Goal: Task Accomplishment & Management: Manage account settings

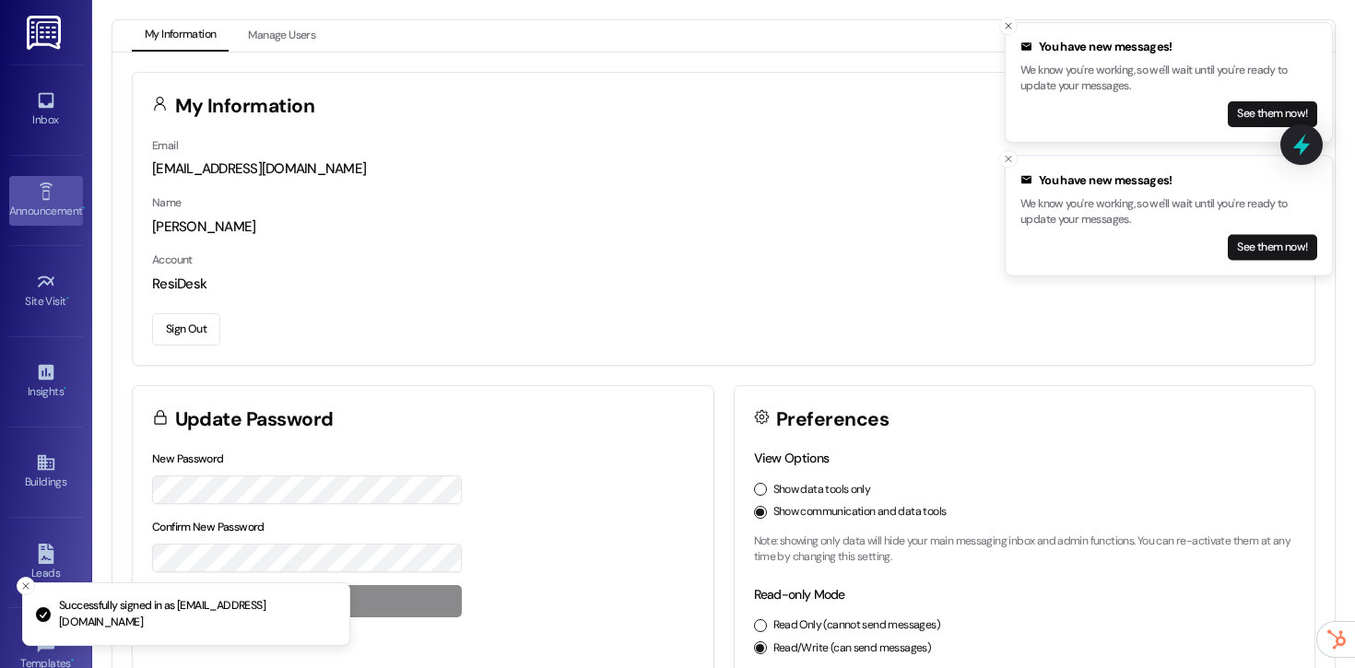
click at [40, 197] on icon at bounding box center [46, 192] width 20 height 20
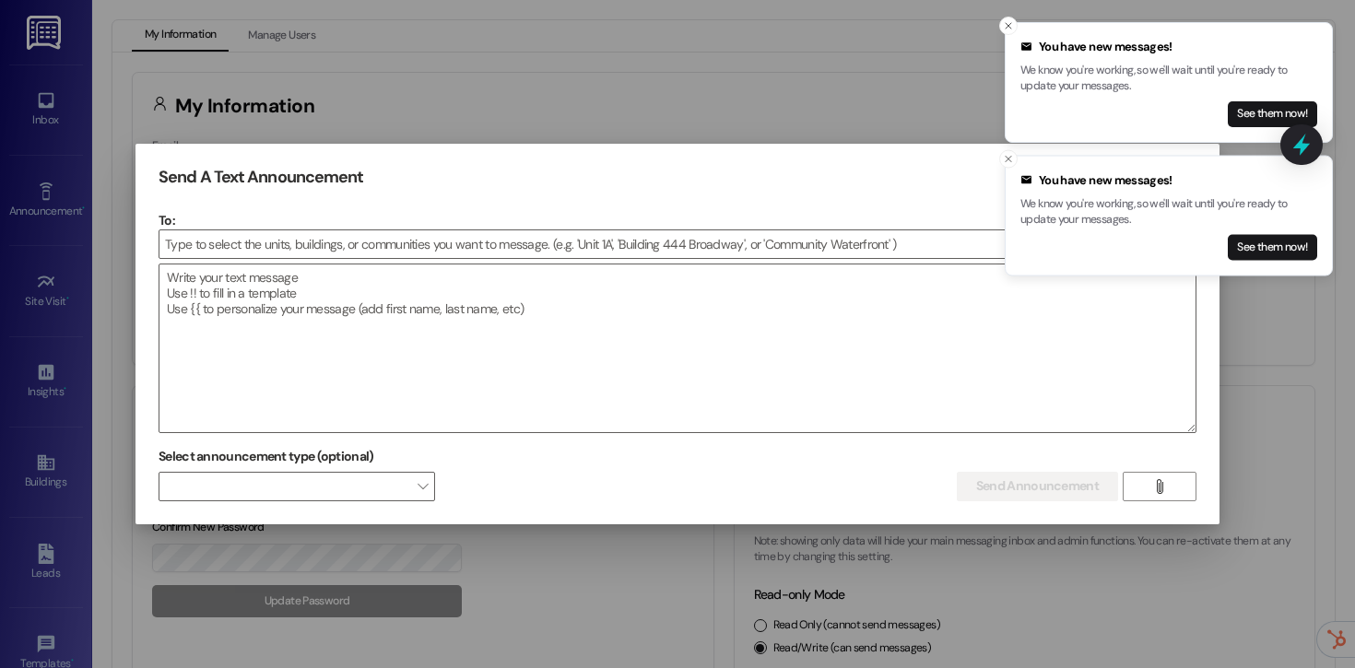
click at [19, 282] on div at bounding box center [677, 334] width 1355 height 668
click at [944, 63] on div at bounding box center [677, 334] width 1355 height 668
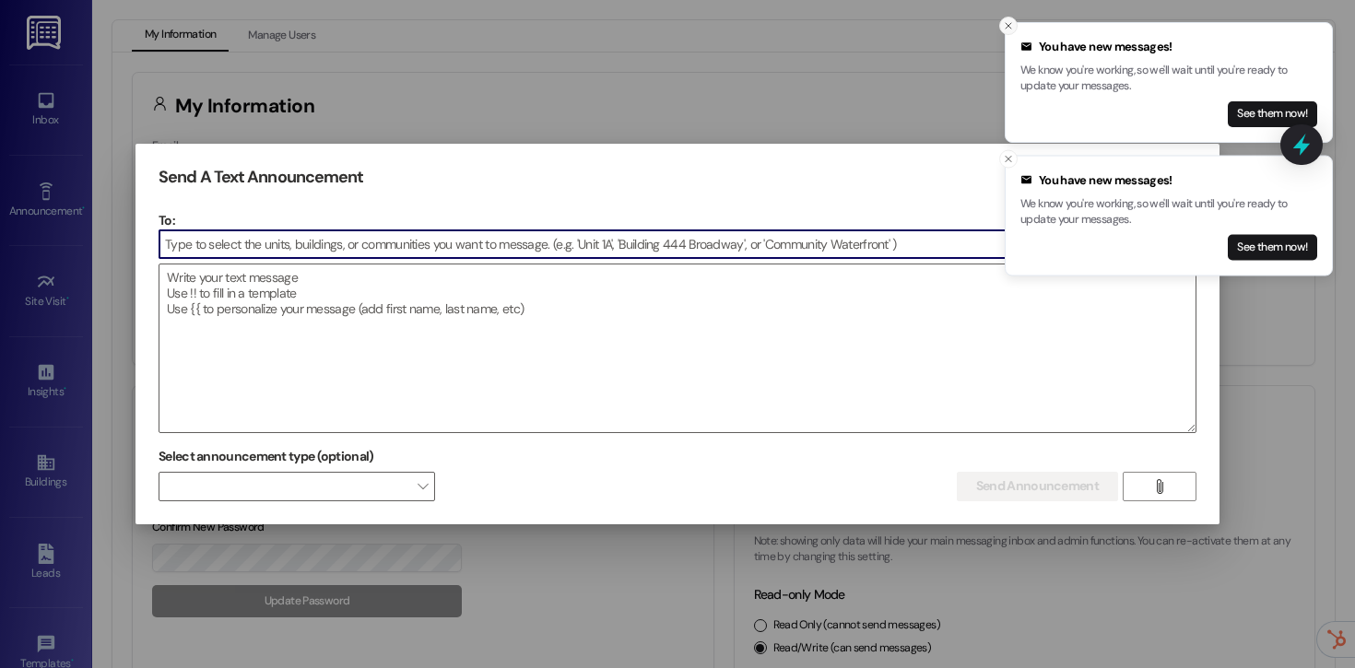
click at [1006, 26] on icon "Close toast" at bounding box center [1008, 25] width 11 height 11
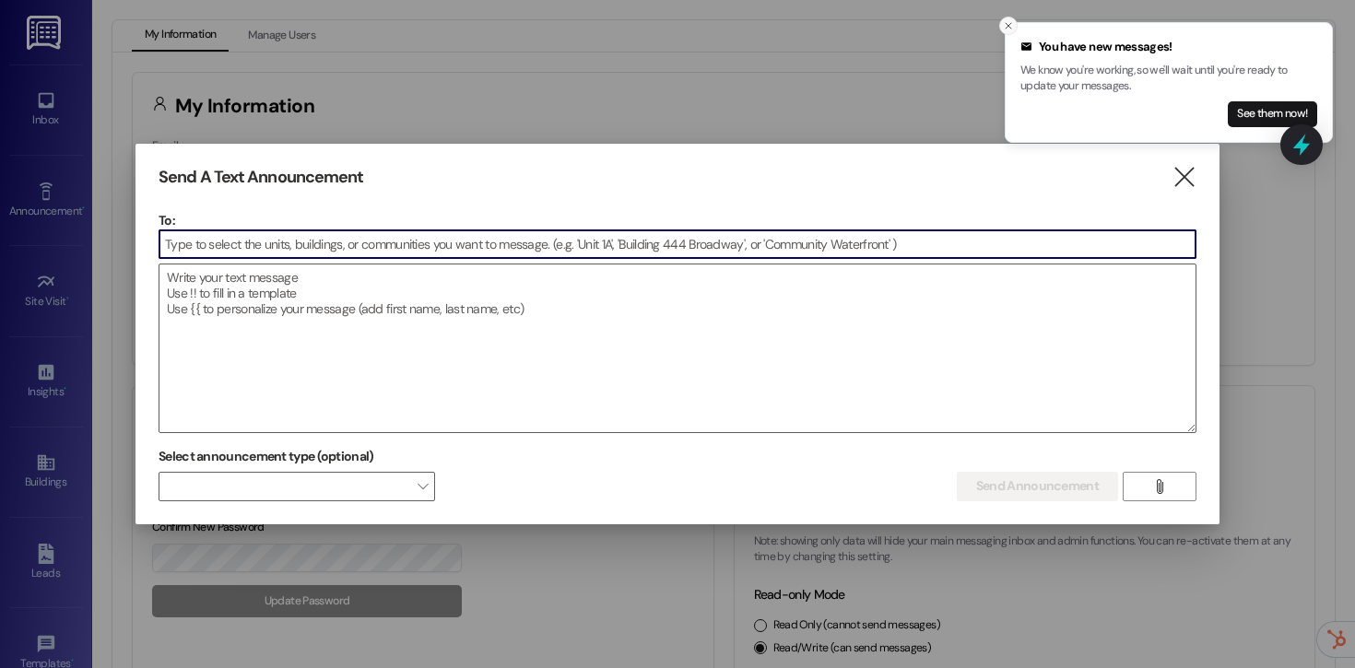
click at [1007, 26] on icon "Close toast" at bounding box center [1008, 25] width 11 height 11
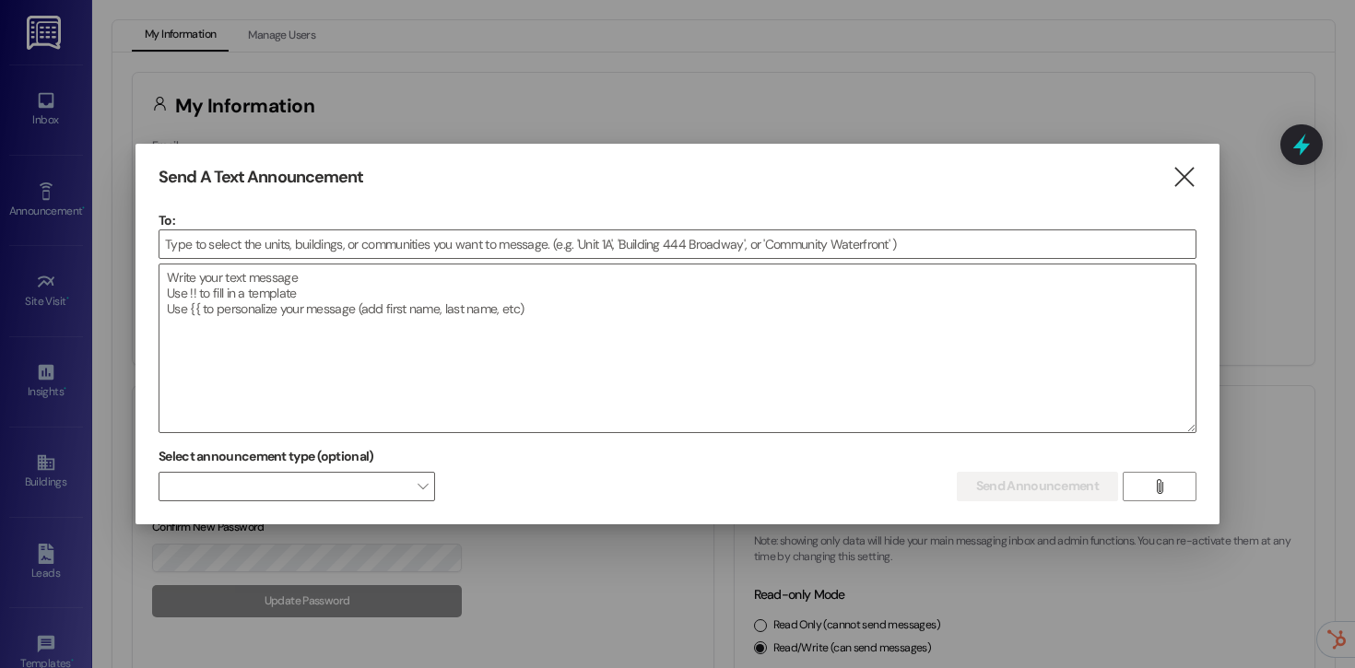
click at [1179, 192] on div "Send A Text Announcement  To:  Drop image file here Select announcement type …" at bounding box center [677, 334] width 1084 height 381
click at [1180, 179] on icon "" at bounding box center [1183, 177] width 25 height 19
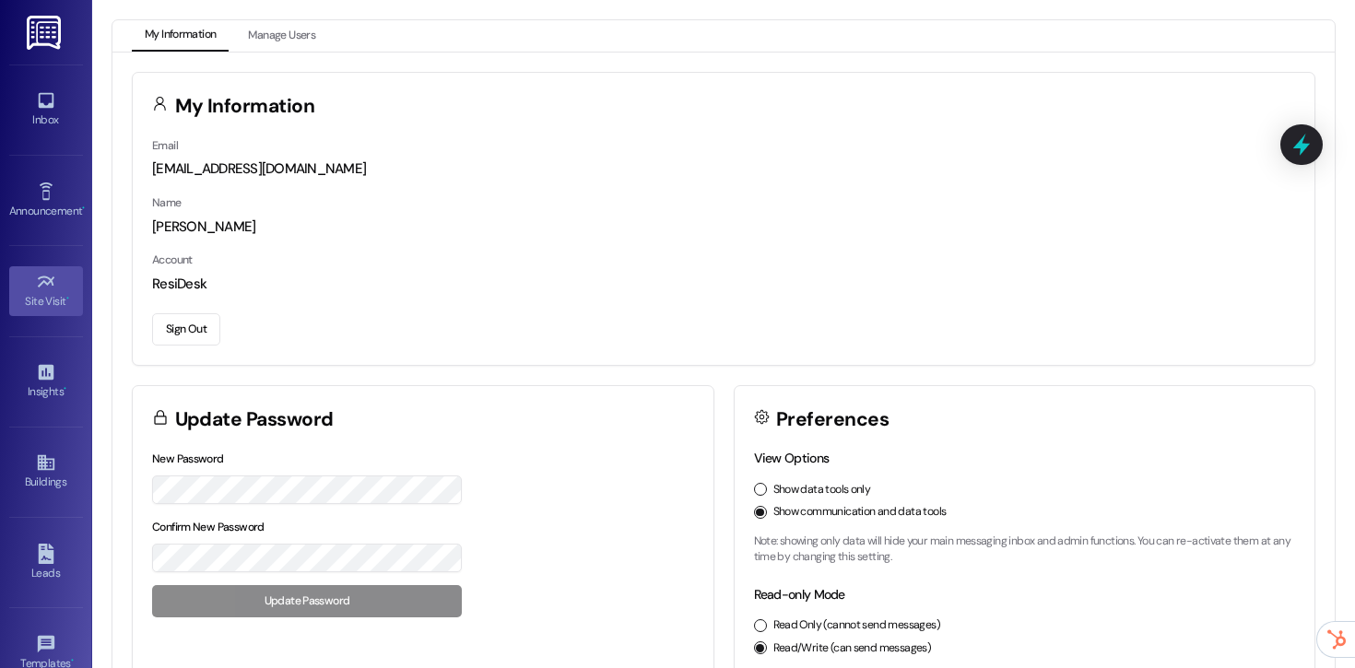
click at [44, 307] on div "Site Visit •" at bounding box center [46, 301] width 92 height 18
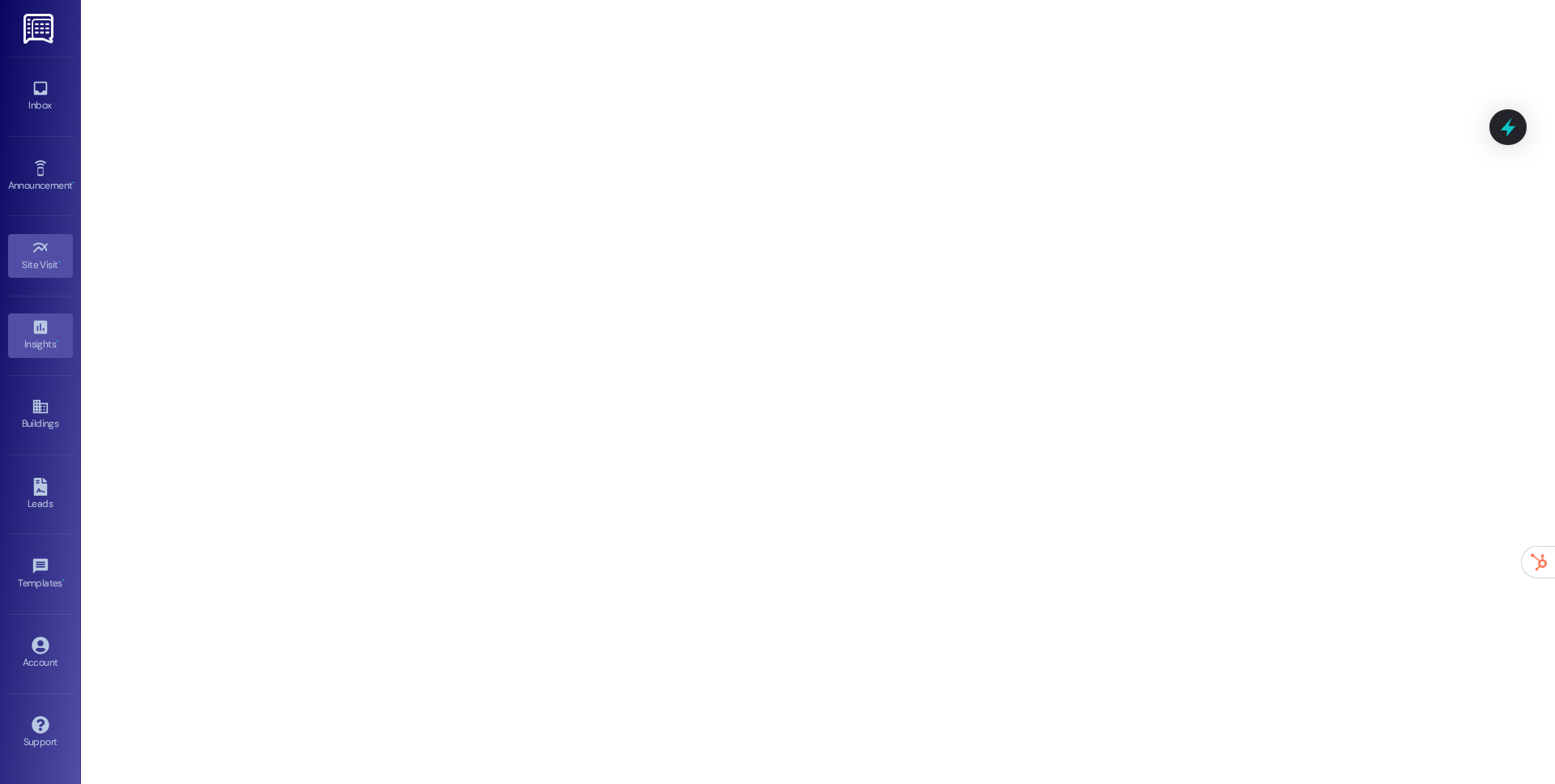
click at [54, 323] on link "Insights •" at bounding box center [40, 336] width 65 height 44
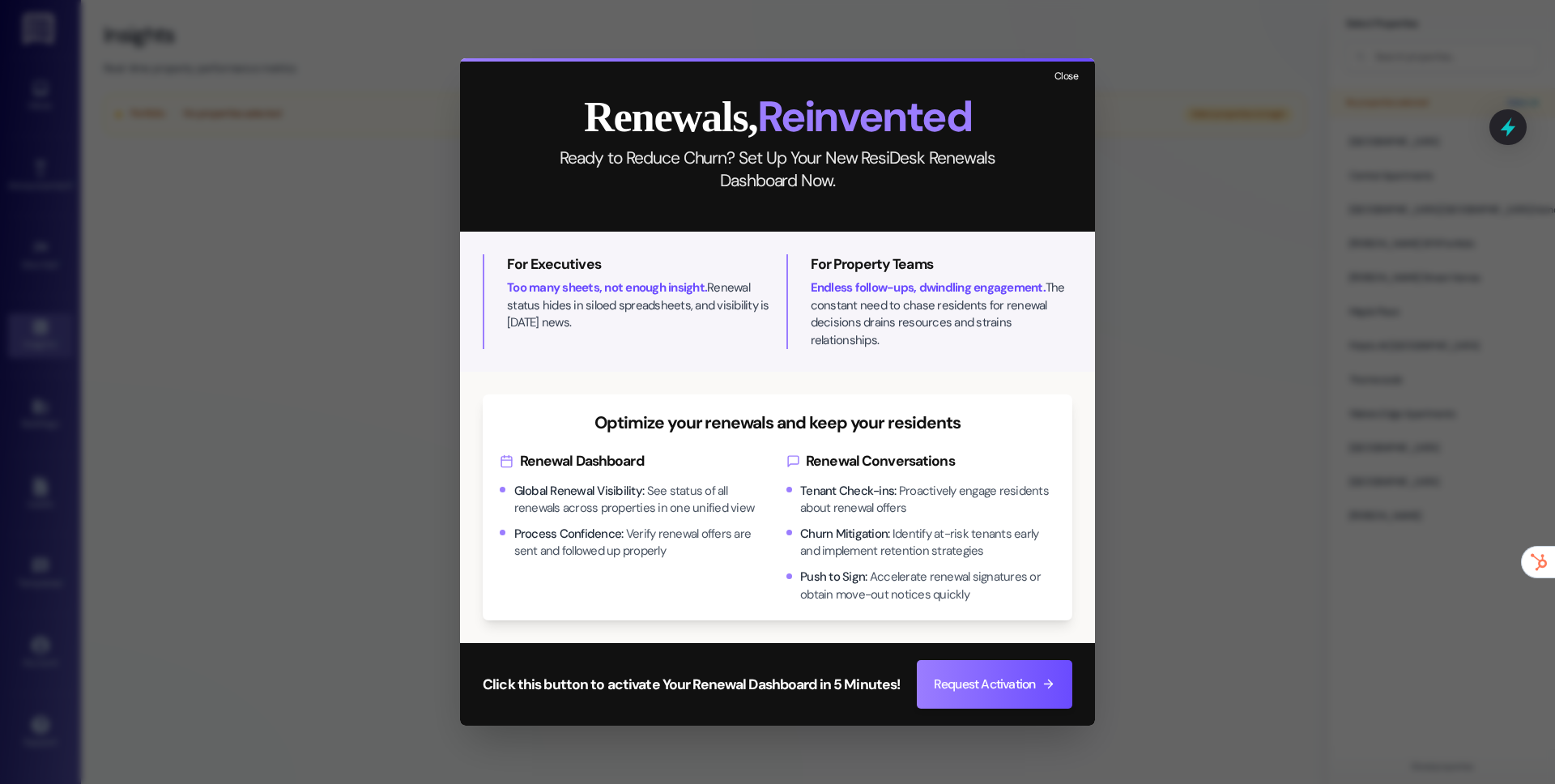
click at [1068, 81] on button "Close" at bounding box center [1066, 76] width 35 height 20
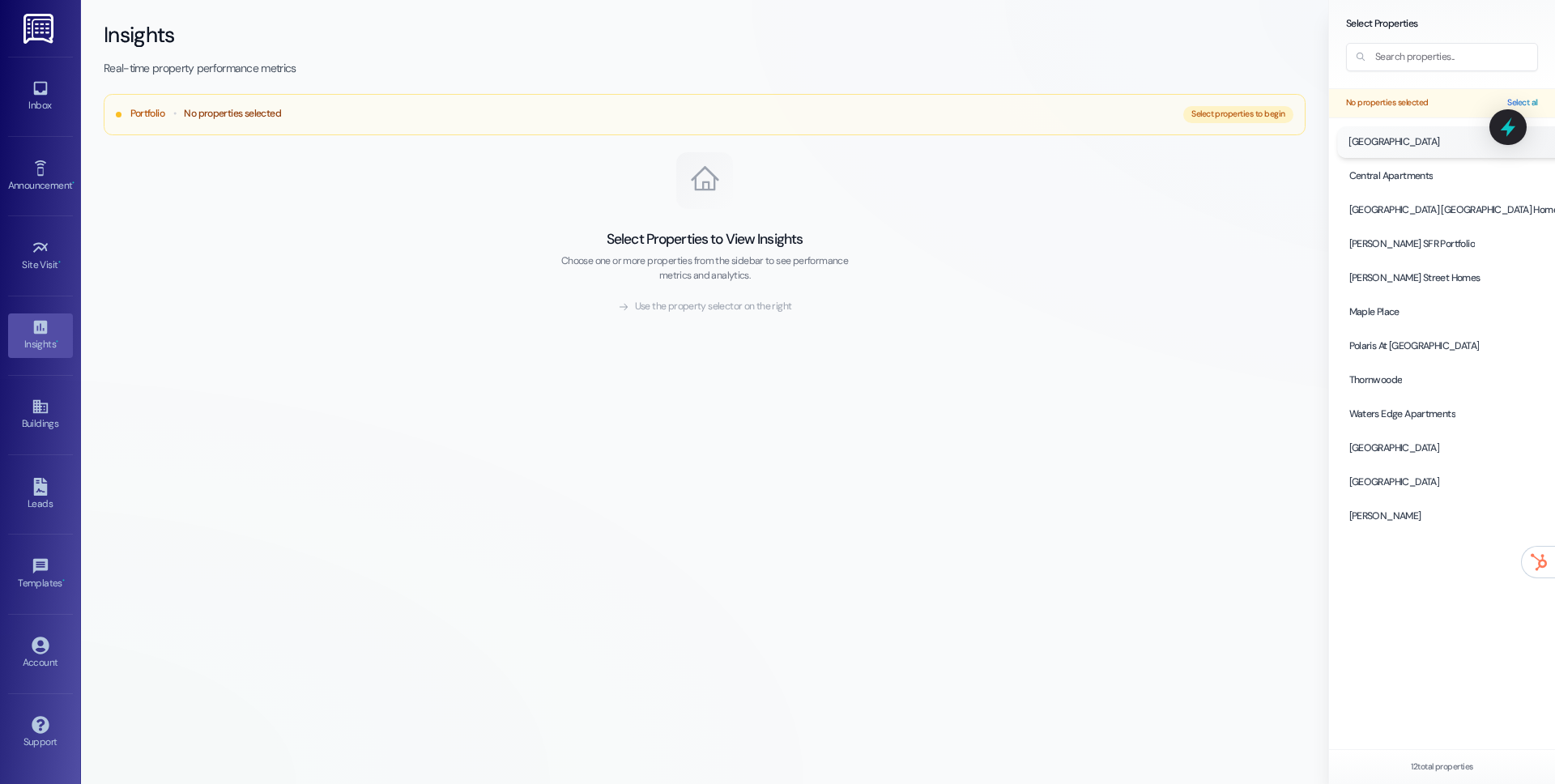
click at [1190, 152] on div at bounding box center [1456, 142] width 237 height 32
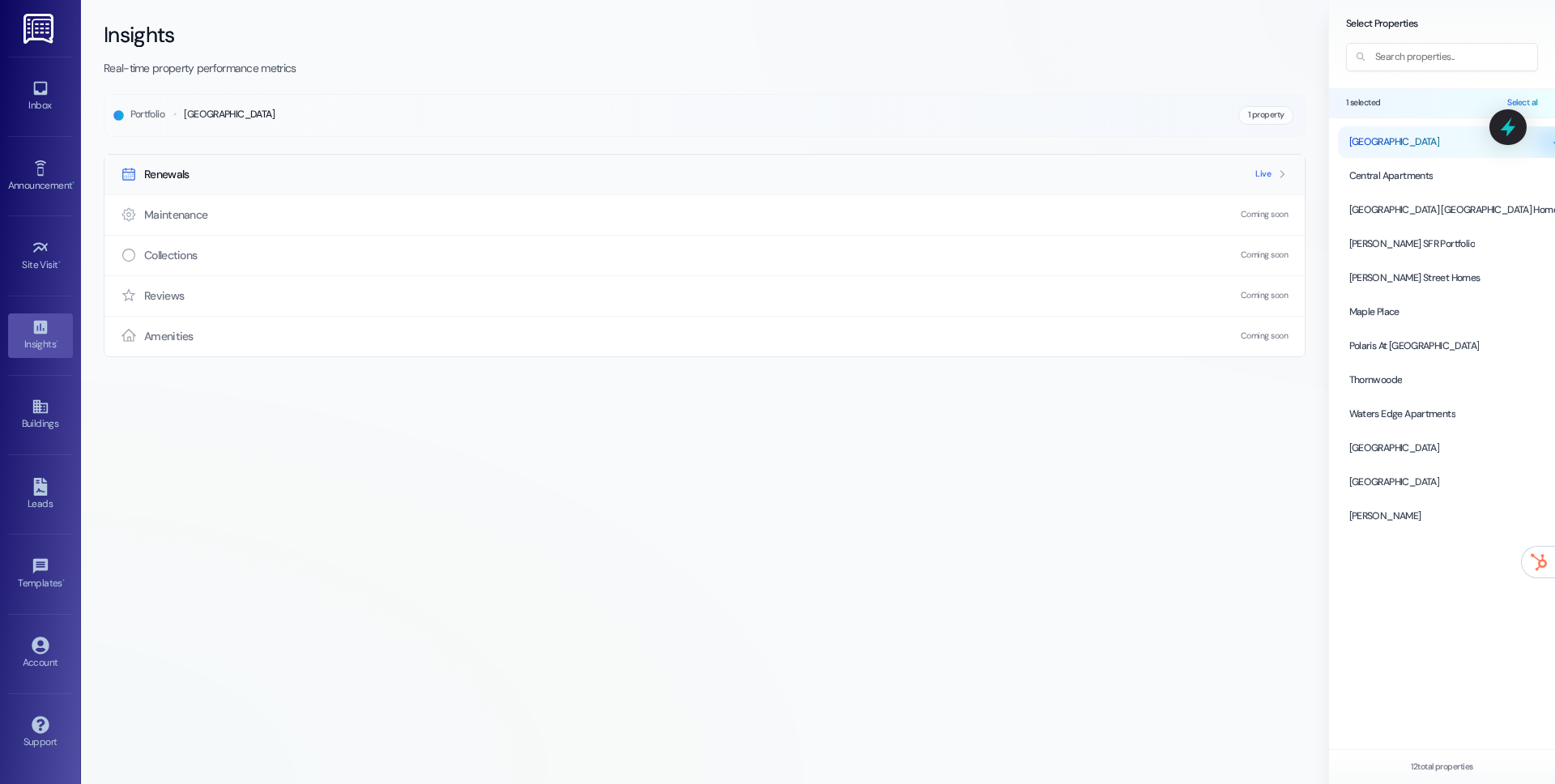
click at [682, 192] on div "Renewals Live" at bounding box center [705, 174] width 1201 height 40
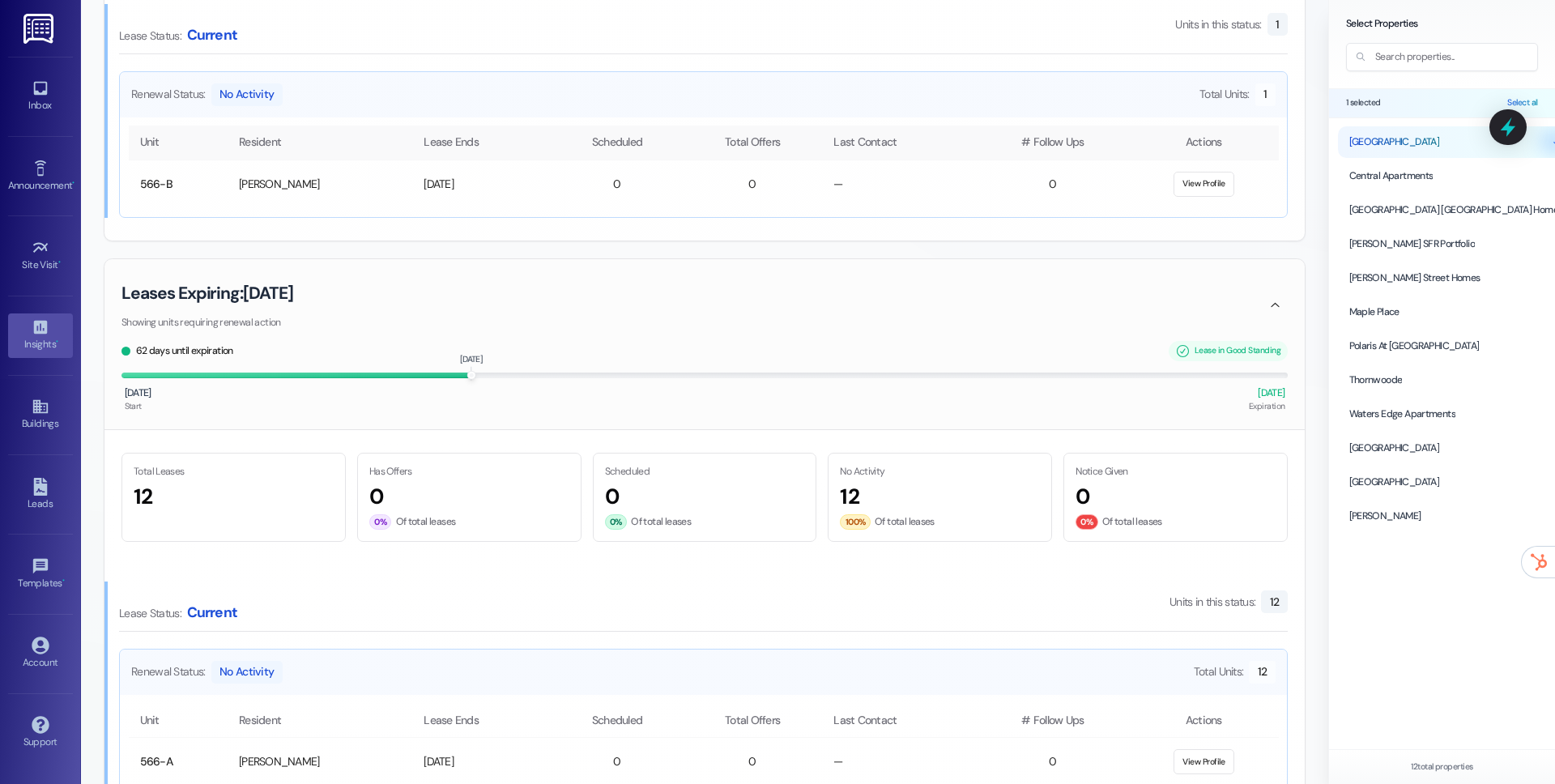
scroll to position [1122, 0]
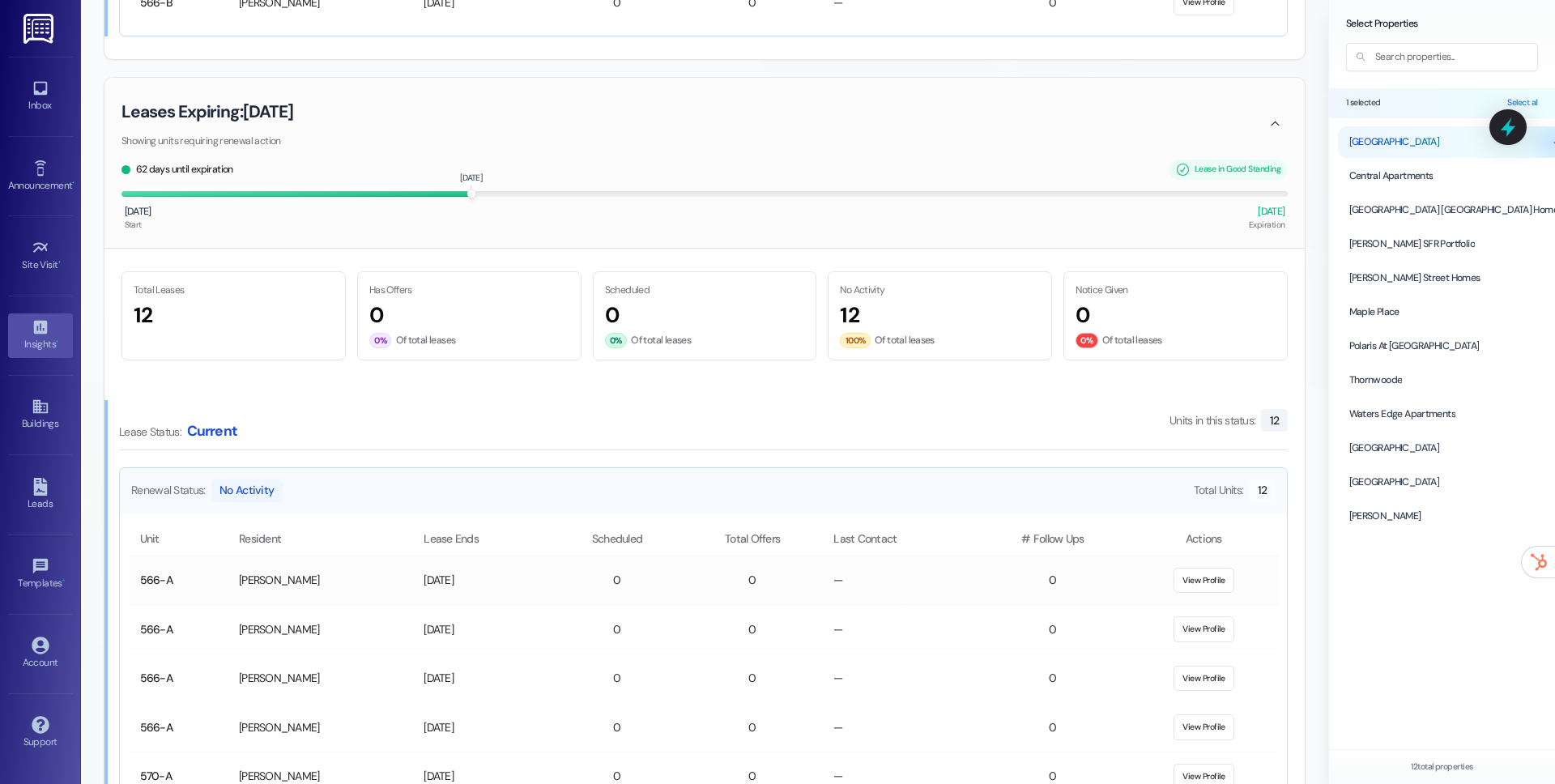
click at [290, 570] on td "[PERSON_NAME]" at bounding box center [320, 580] width 185 height 49
click at [297, 585] on td "[PERSON_NAME]" at bounding box center [320, 580] width 185 height 49
click at [1190, 578] on button "View Profile" at bounding box center [1203, 580] width 61 height 25
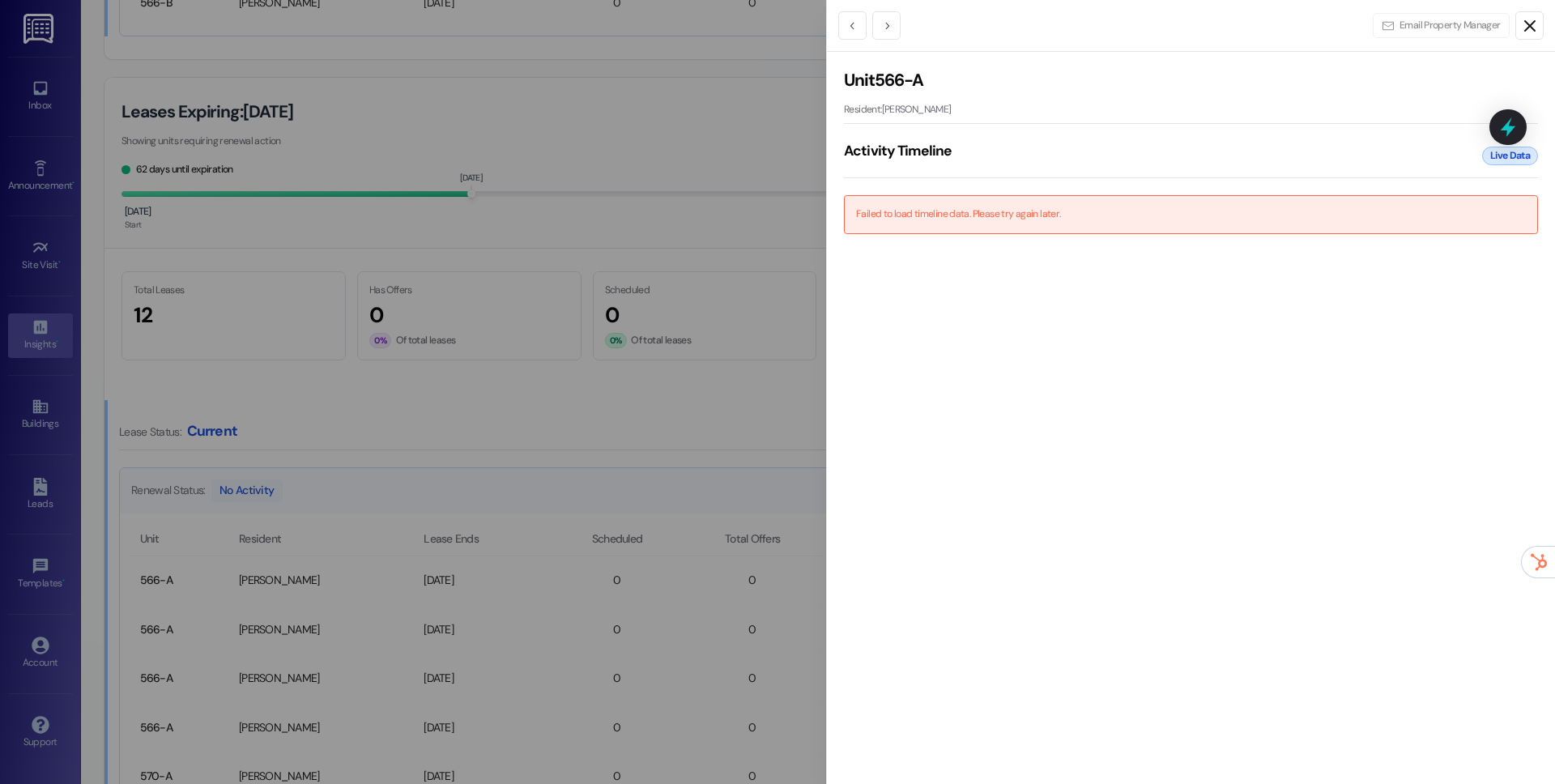
click at [1190, 24] on line "Close" at bounding box center [1530, 25] width 10 height 10
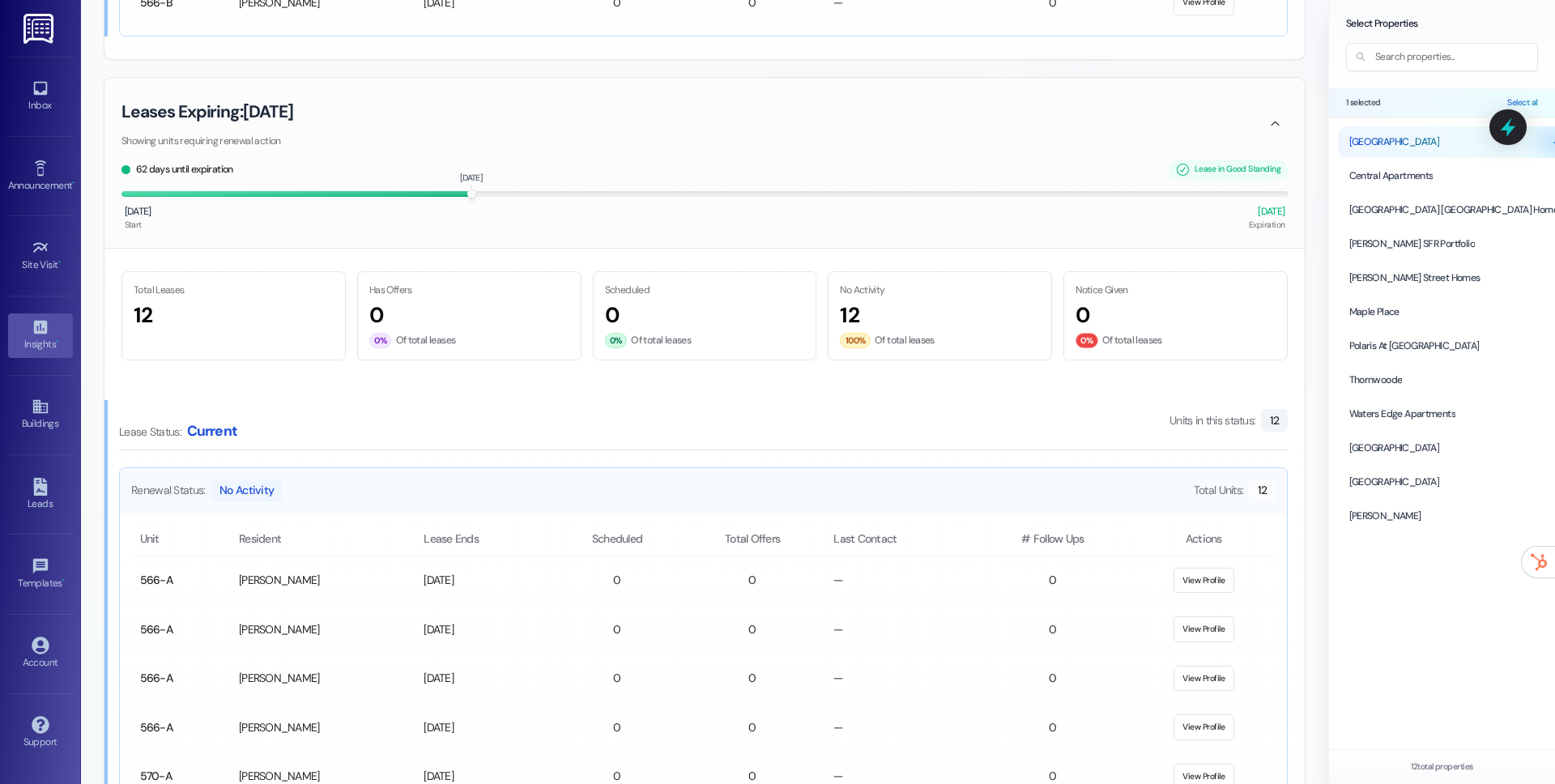
scroll to position [0, 0]
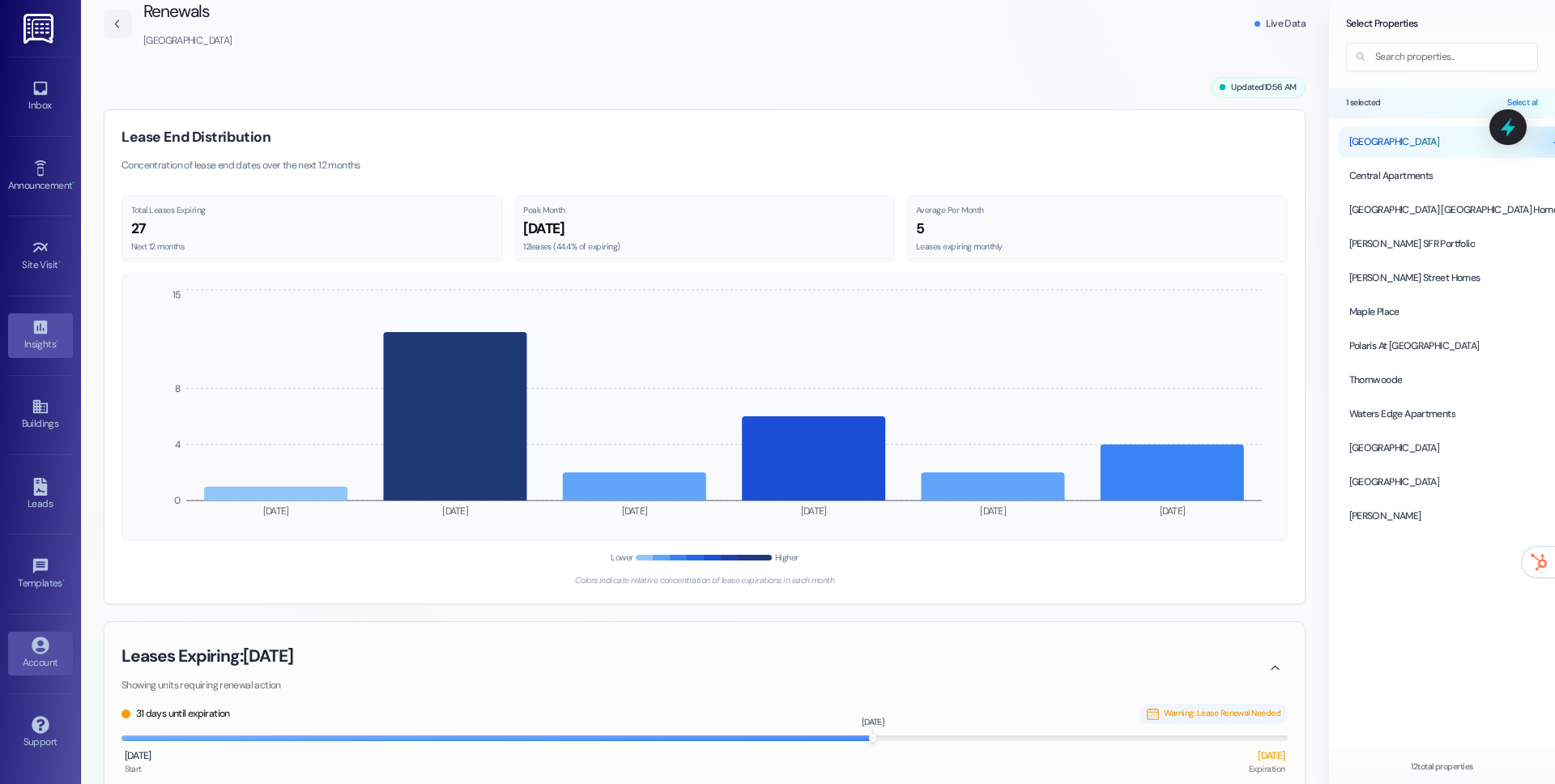
click at [51, 586] on div "Account" at bounding box center [40, 663] width 81 height 16
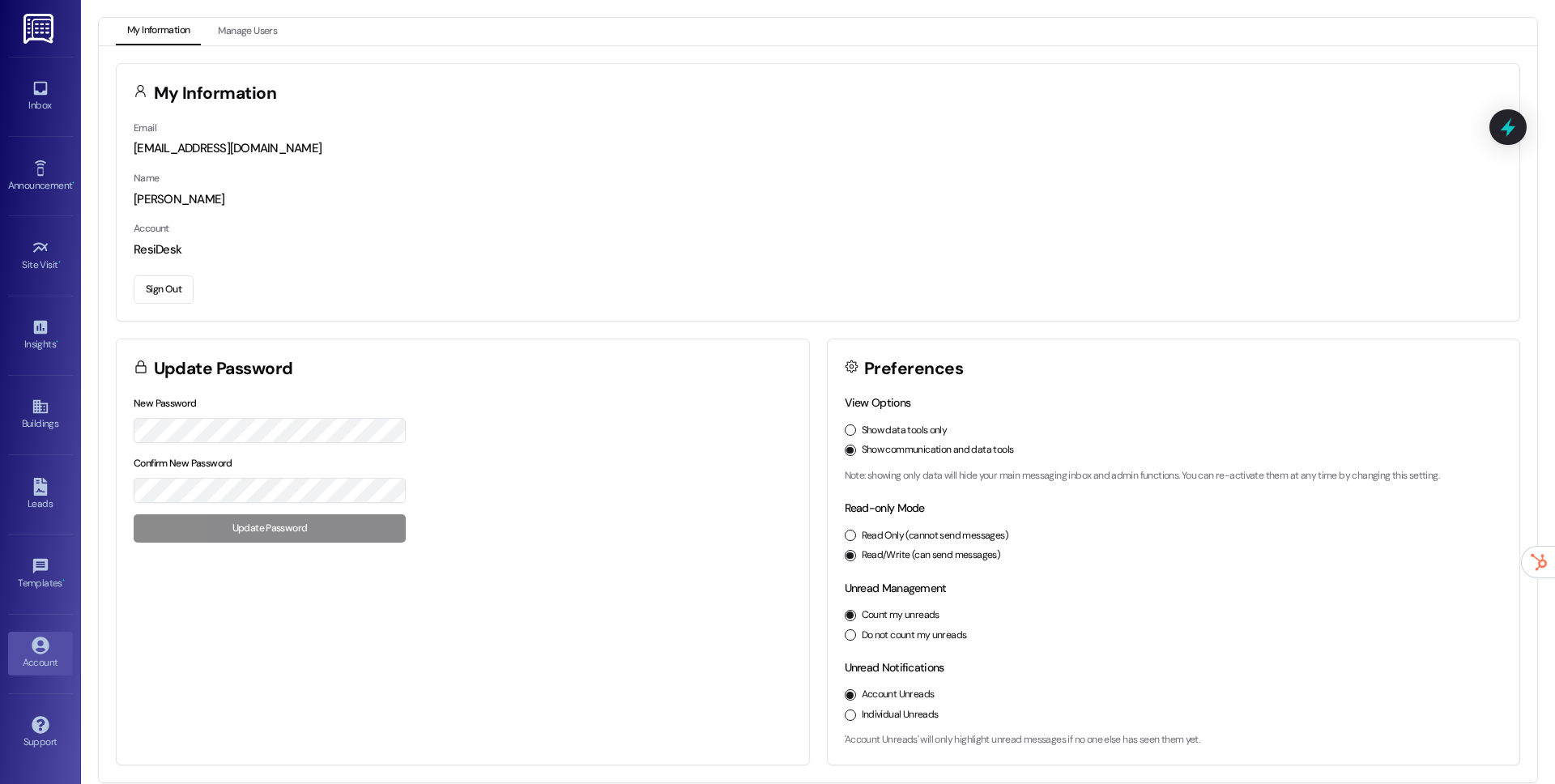
click at [183, 305] on div "Email [EMAIL_ADDRESS][DOMAIN_NAME] Name [PERSON_NAME] Account ResiDesk Sign Out" at bounding box center [818, 219] width 1403 height 201
click at [176, 291] on button "Sign Out" at bounding box center [163, 289] width 60 height 28
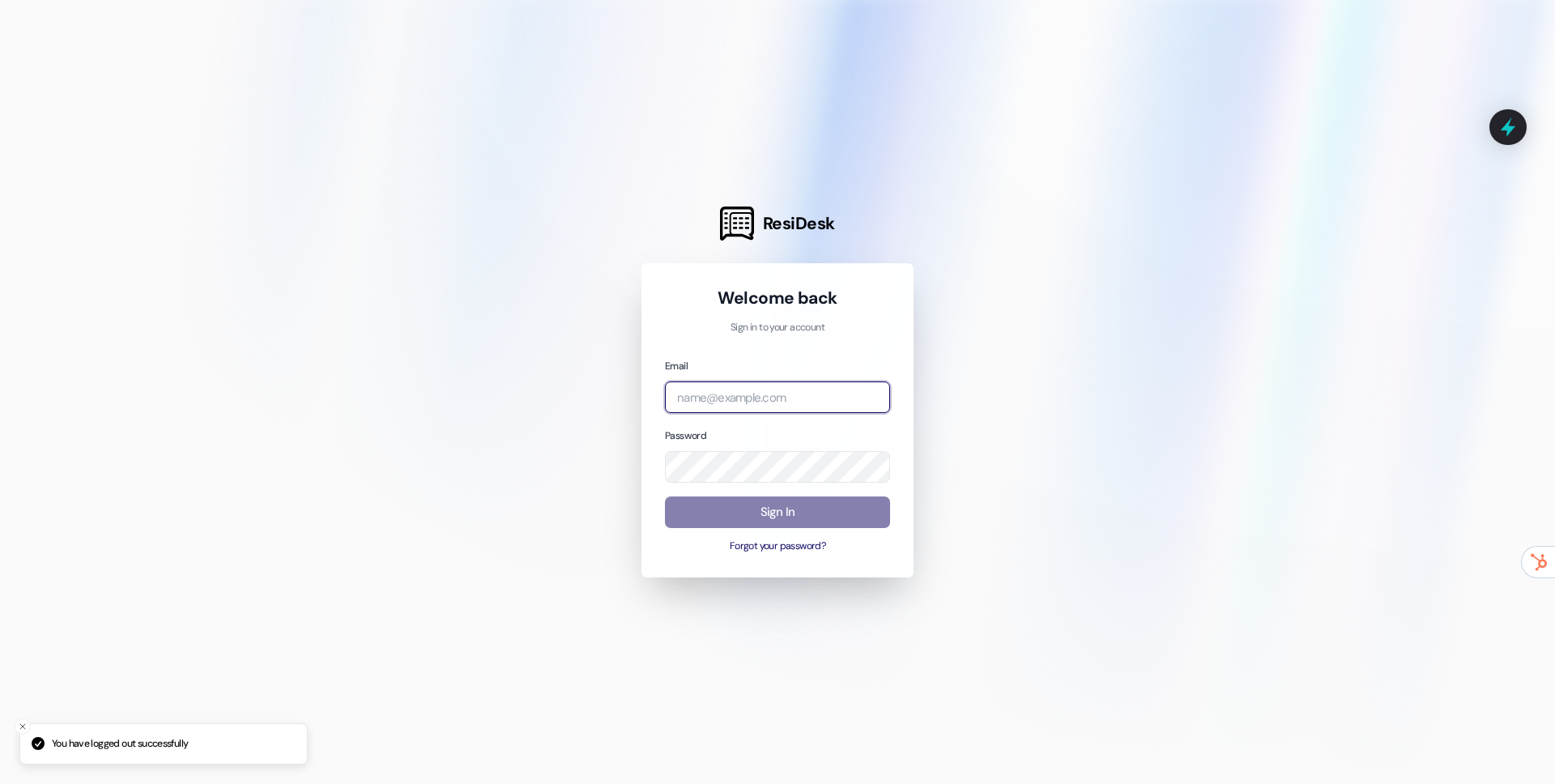
click at [692, 388] on input "email" at bounding box center [777, 397] width 225 height 32
type input "[EMAIL_ADDRESS][DOMAIN_NAME]"
